Goal: Navigation & Orientation: Find specific page/section

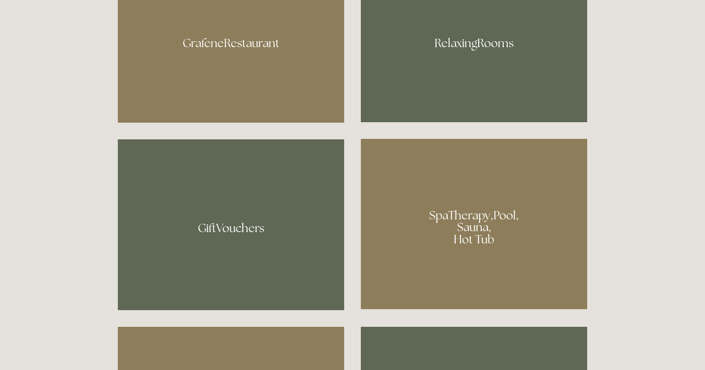
scroll to position [657, 0]
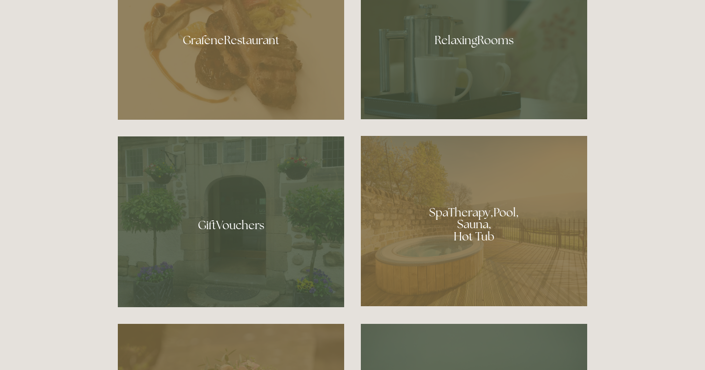
click at [430, 73] on div at bounding box center [474, 36] width 226 height 165
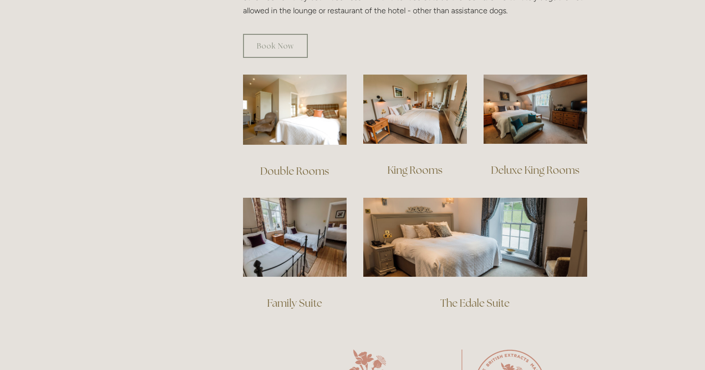
scroll to position [648, 0]
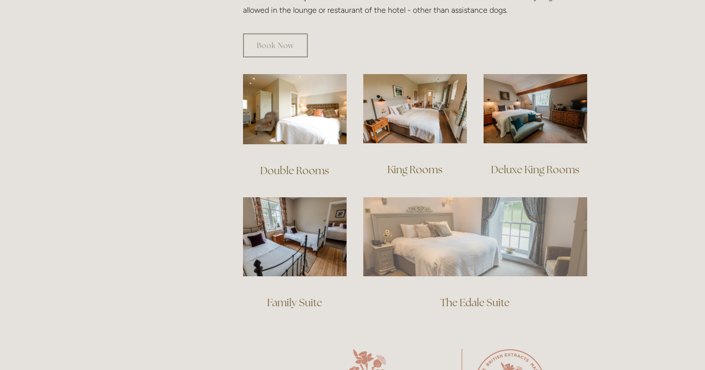
click at [537, 226] on img at bounding box center [475, 236] width 224 height 79
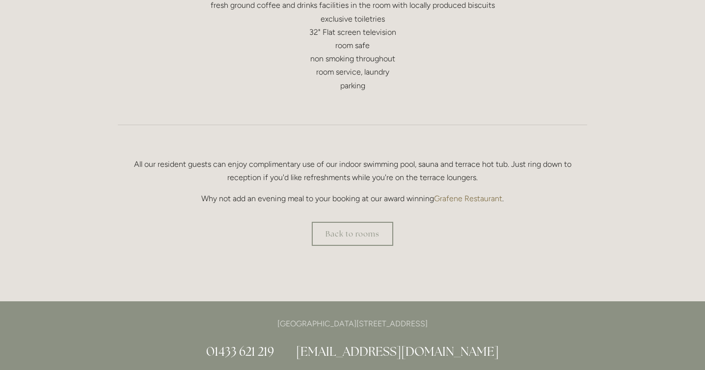
scroll to position [613, 0]
